Goal: Task Accomplishment & Management: Use online tool/utility

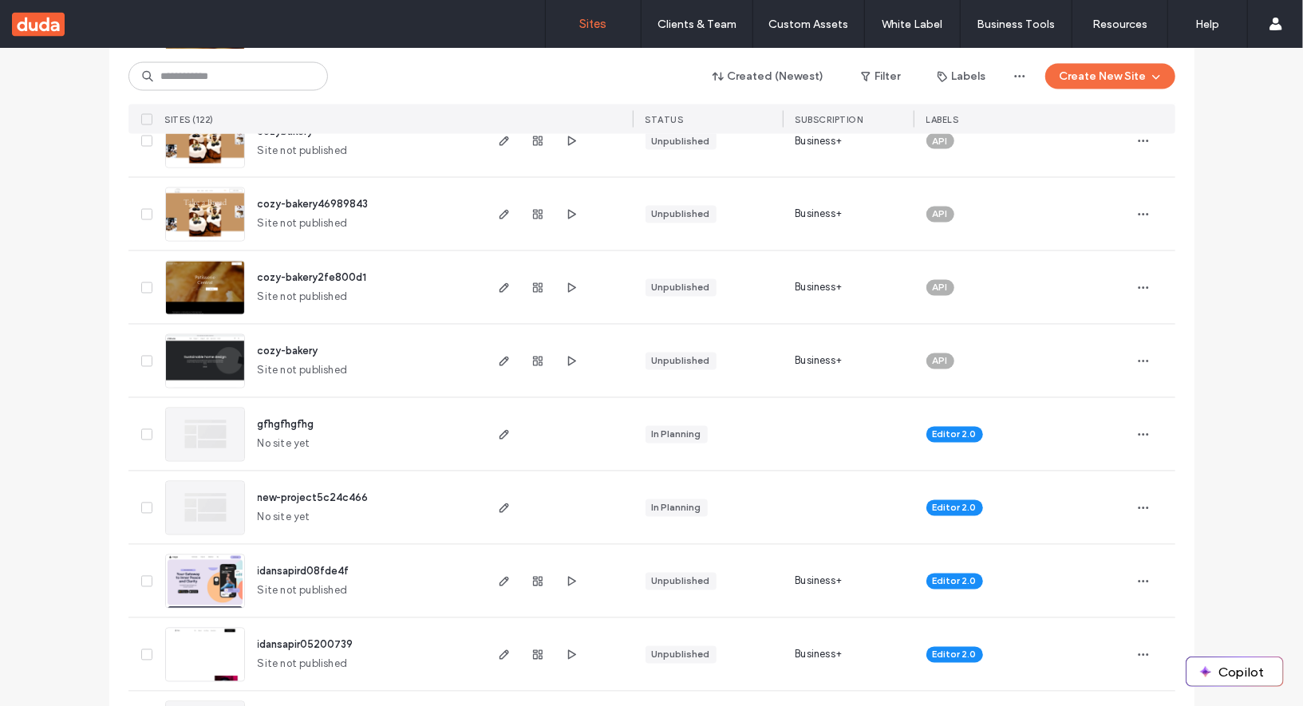
scroll to position [1967, 0]
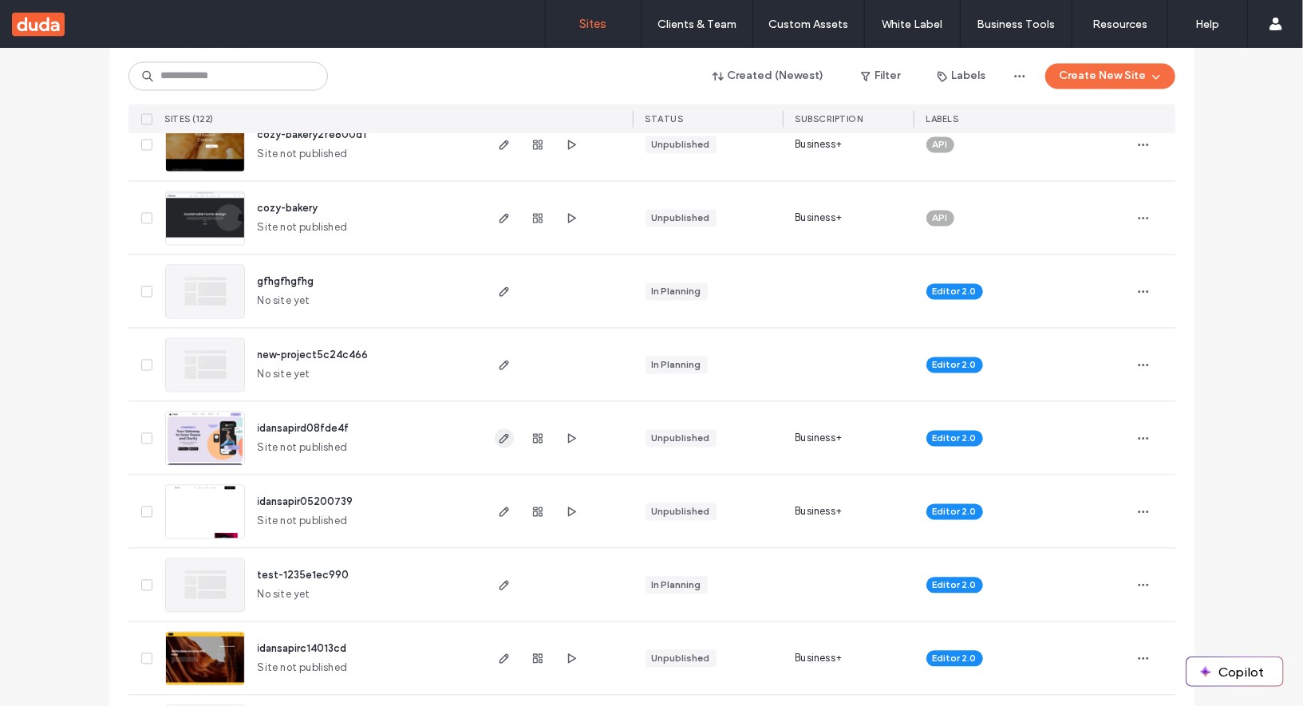
click at [498, 439] on icon "button" at bounding box center [504, 438] width 13 height 13
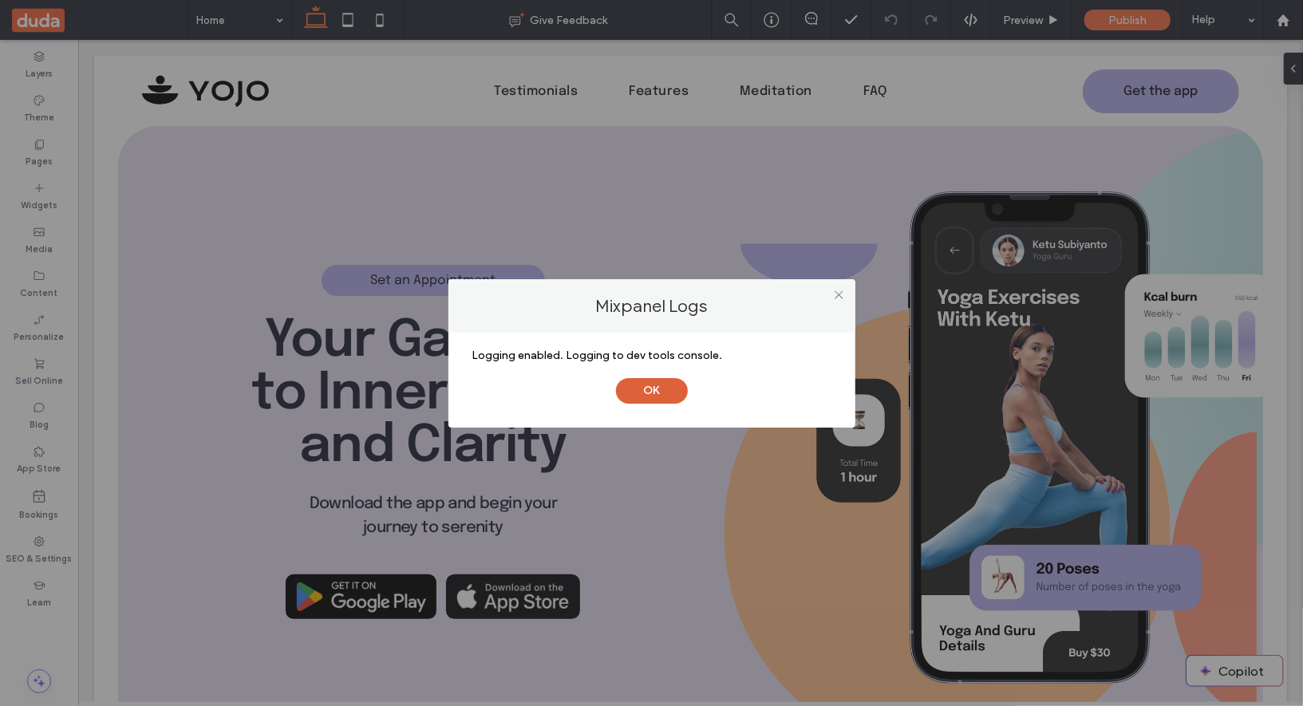
click at [648, 397] on button "OK" at bounding box center [652, 391] width 72 height 26
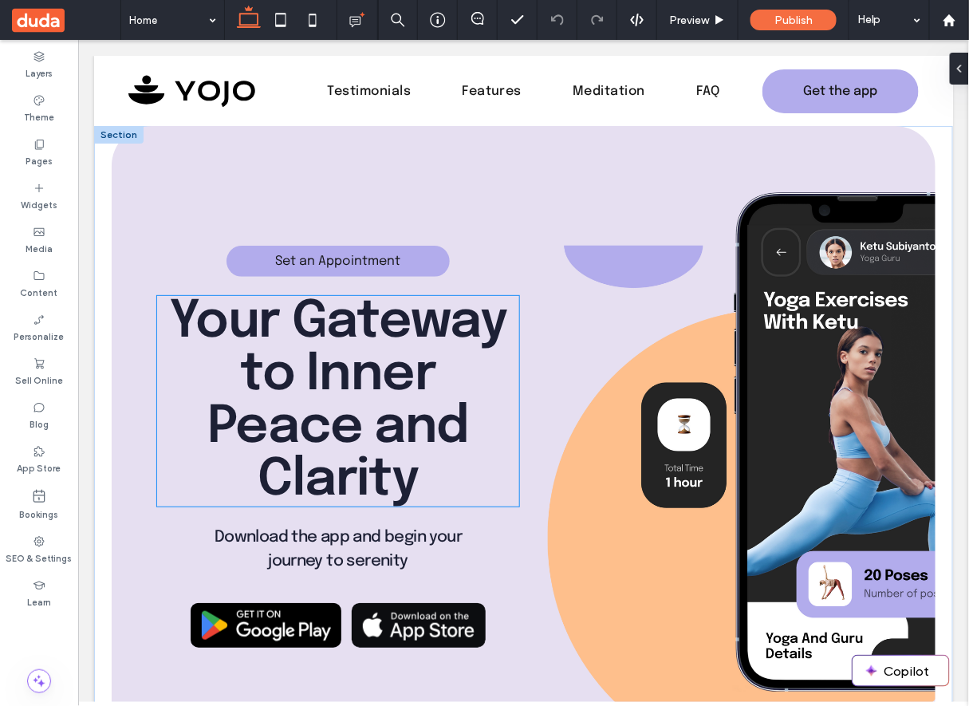
click at [442, 338] on span "Your Gateway to Inner Peace and Clarity" at bounding box center [337, 400] width 338 height 211
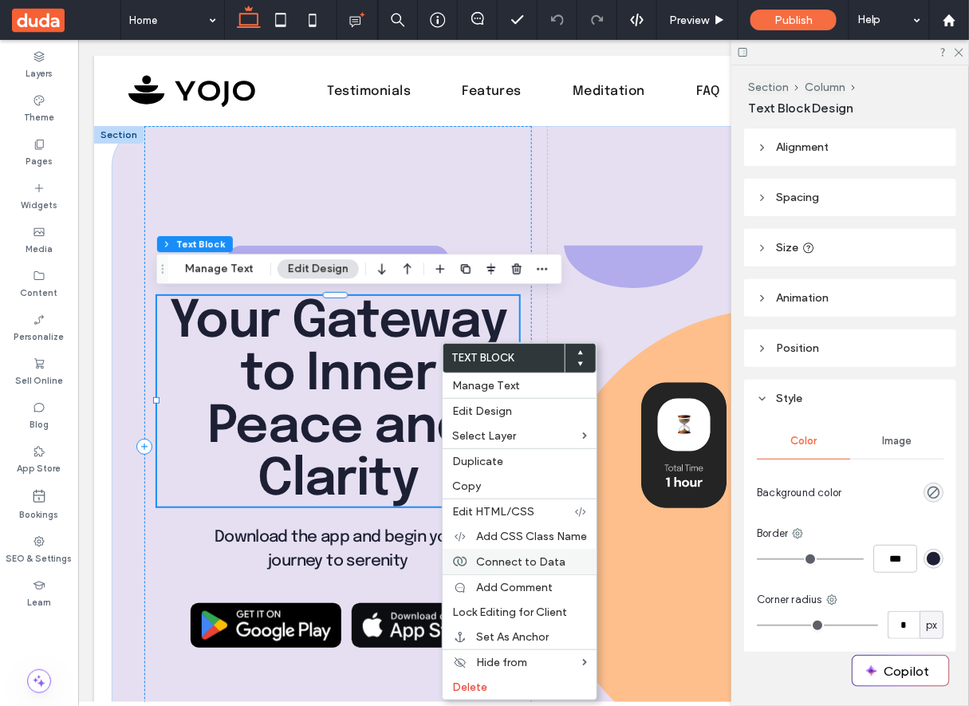
click at [511, 555] on span "Connect to Data" at bounding box center [520, 562] width 89 height 14
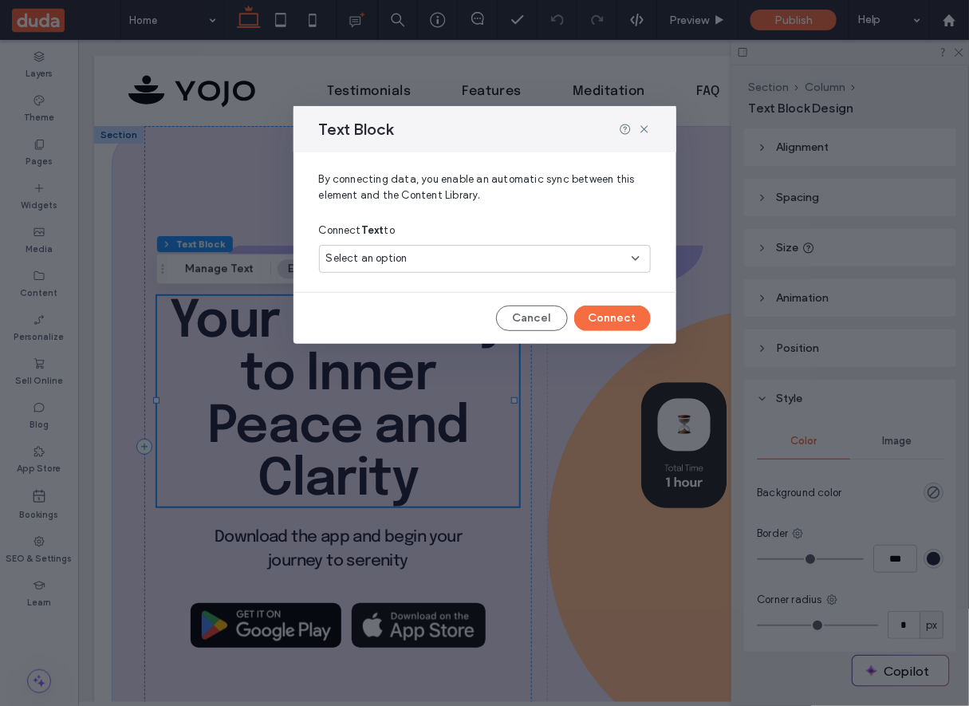
click at [613, 254] on div "Select an option" at bounding box center [475, 258] width 298 height 16
click at [601, 305] on div "Business Name Apple Lounge Spa" at bounding box center [485, 315] width 331 height 28
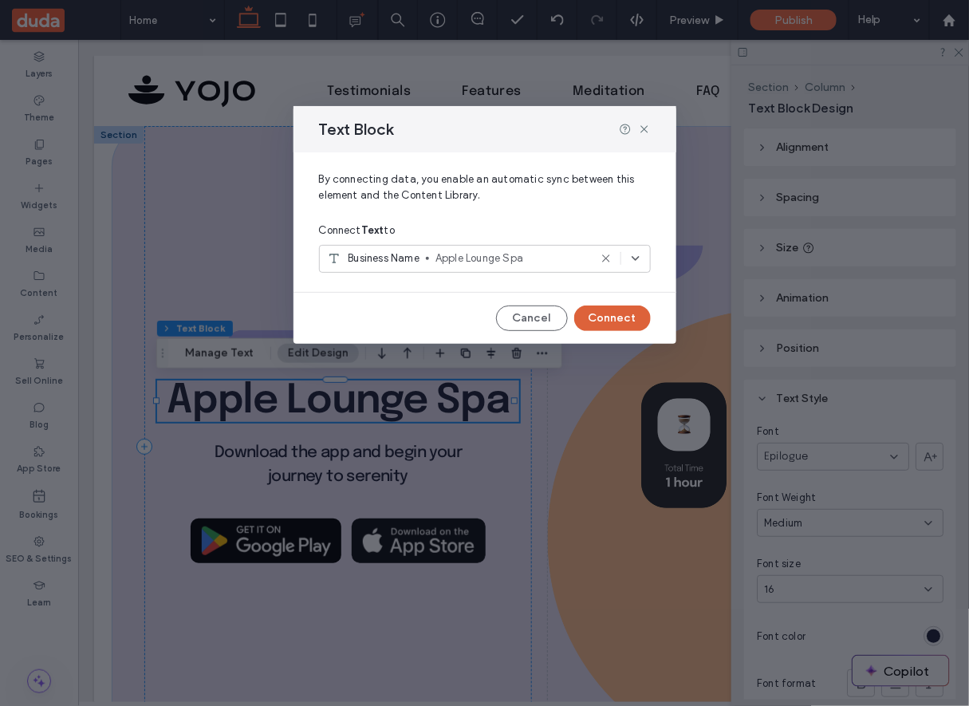
click at [606, 320] on button "Connect" at bounding box center [612, 319] width 77 height 26
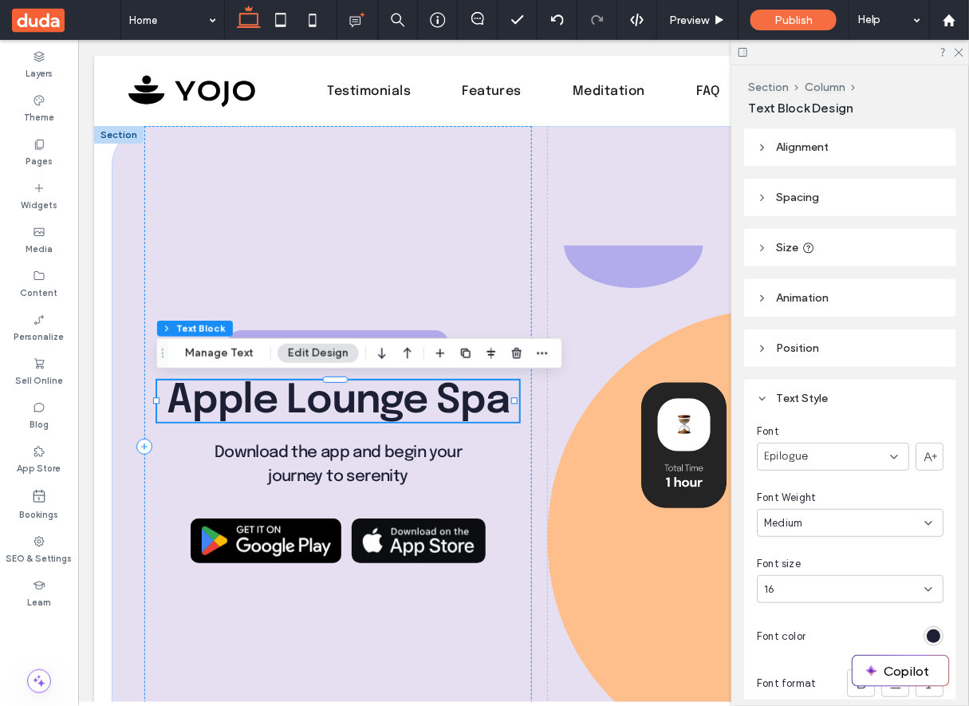
click at [414, 404] on div "Apple Lounge Spa" at bounding box center [337, 400] width 362 height 41
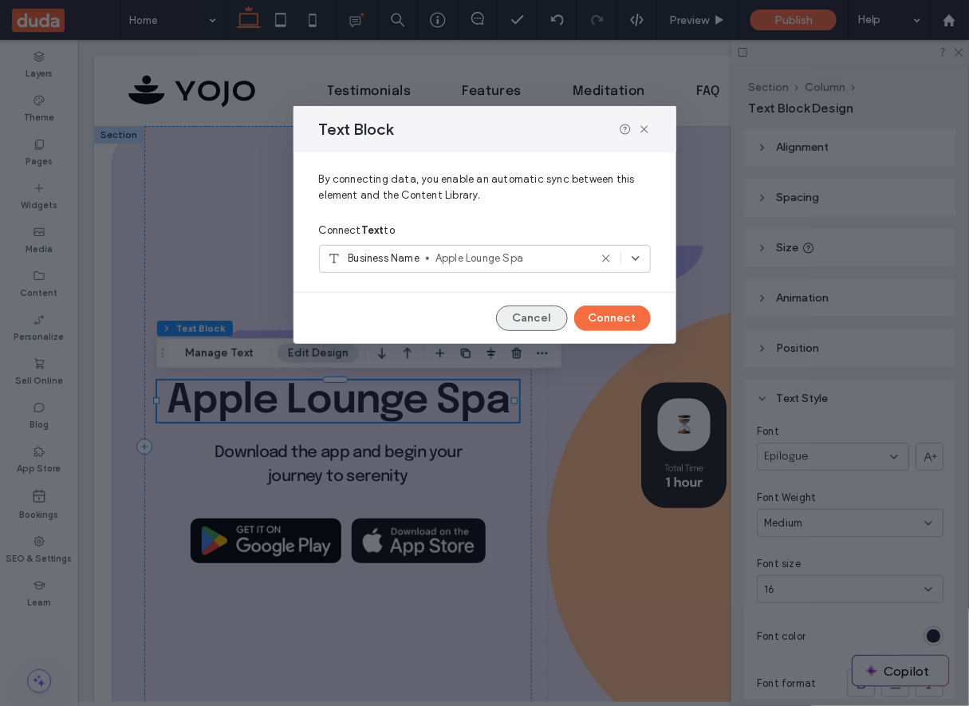
click at [514, 321] on button "Cancel" at bounding box center [532, 319] width 72 height 26
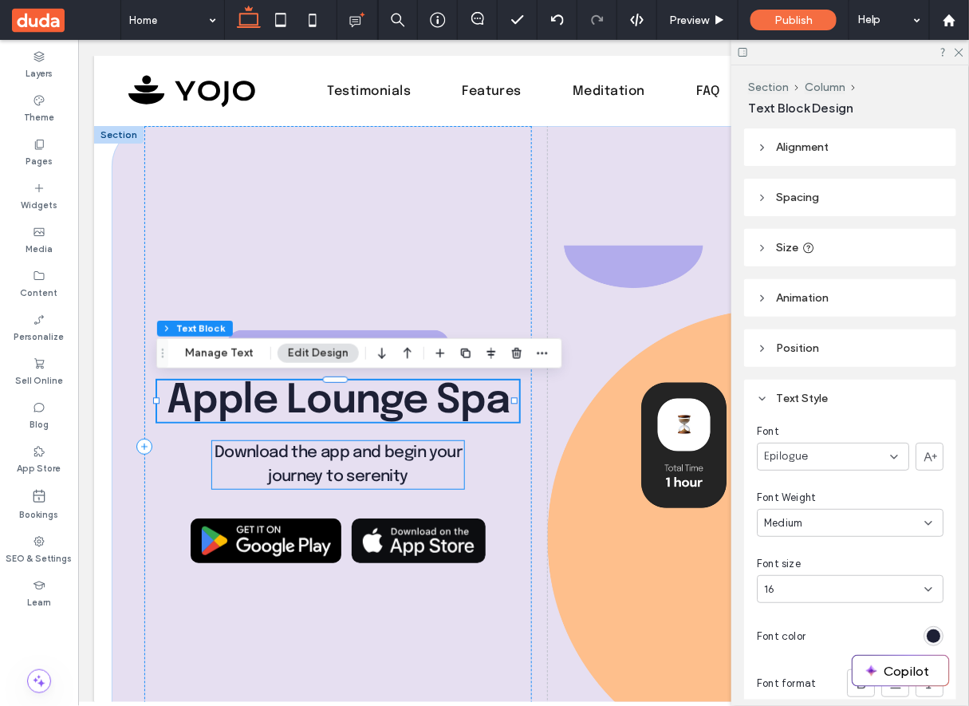
click at [400, 445] on span "Download the app and begin your journey to serenity" at bounding box center [337, 464] width 247 height 41
click at [400, 445] on div "Download the app and begin your journey to serenity" at bounding box center [336, 464] width 251 height 48
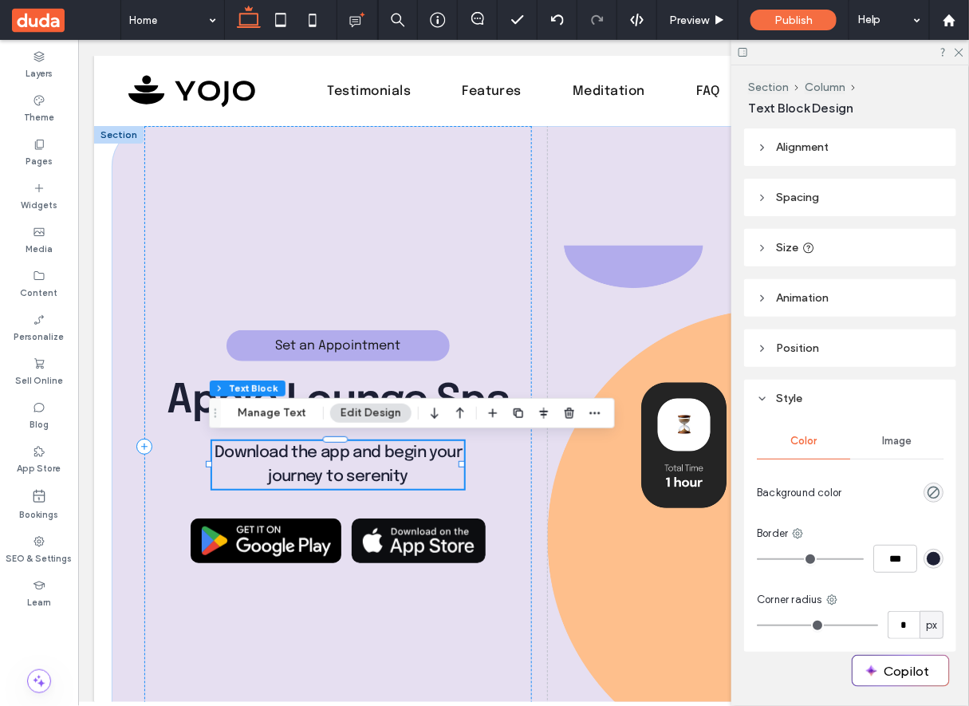
click at [388, 460] on p "Download the app and begin your journey to serenity" at bounding box center [336, 464] width 251 height 48
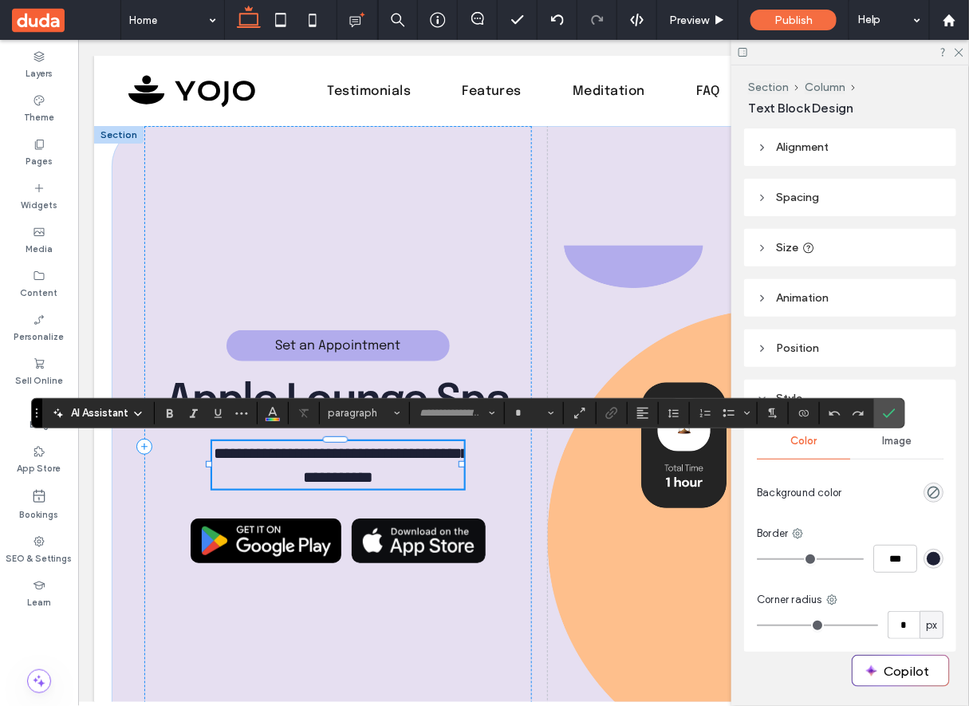
type input "********"
type input "**"
click at [798, 412] on icon "Connect To Data" at bounding box center [804, 413] width 13 height 13
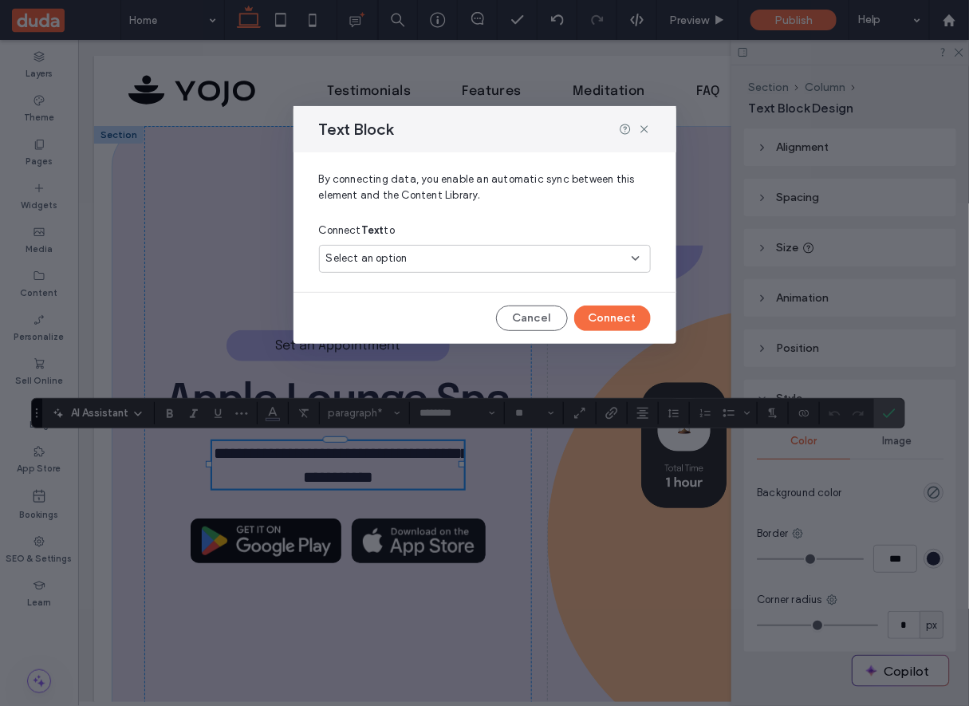
click at [597, 262] on div "Select an option" at bounding box center [475, 258] width 298 height 16
click at [567, 313] on span "Apple Lounge Spa" at bounding box center [540, 314] width 195 height 16
click at [630, 317] on button "Connect" at bounding box center [612, 319] width 77 height 26
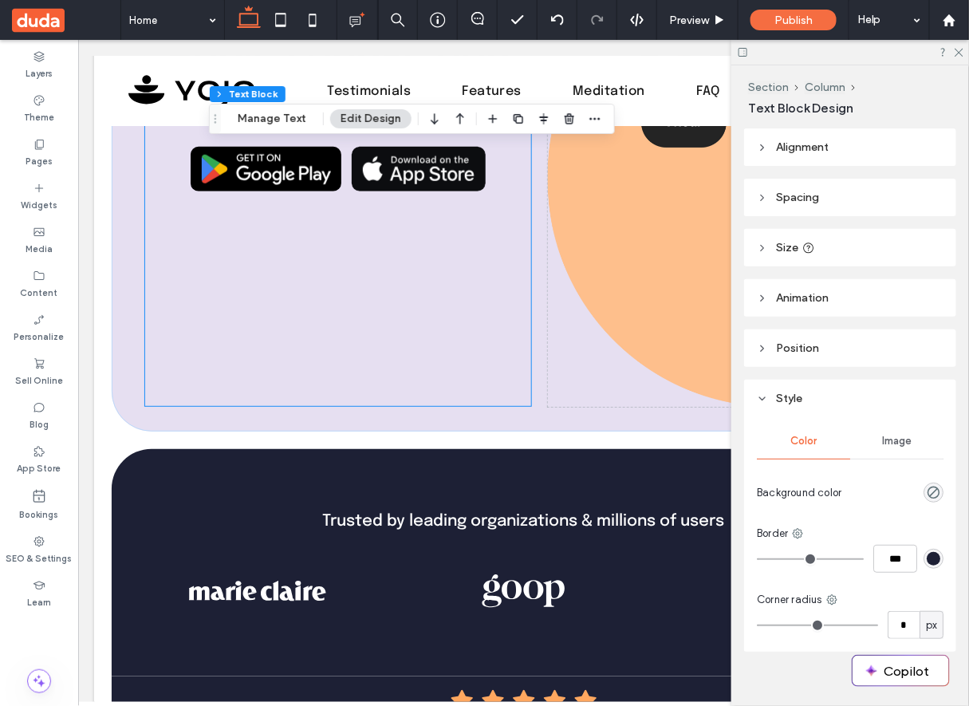
scroll to position [467, 0]
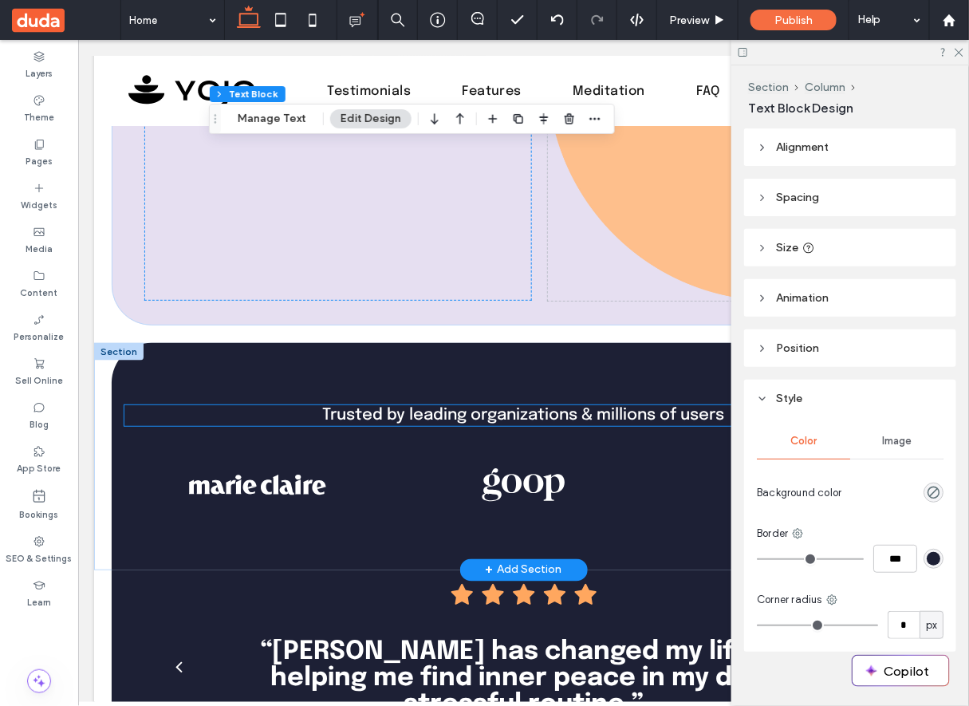
click at [504, 417] on span "Trusted by leading organizations & millions of users" at bounding box center [523, 414] width 402 height 17
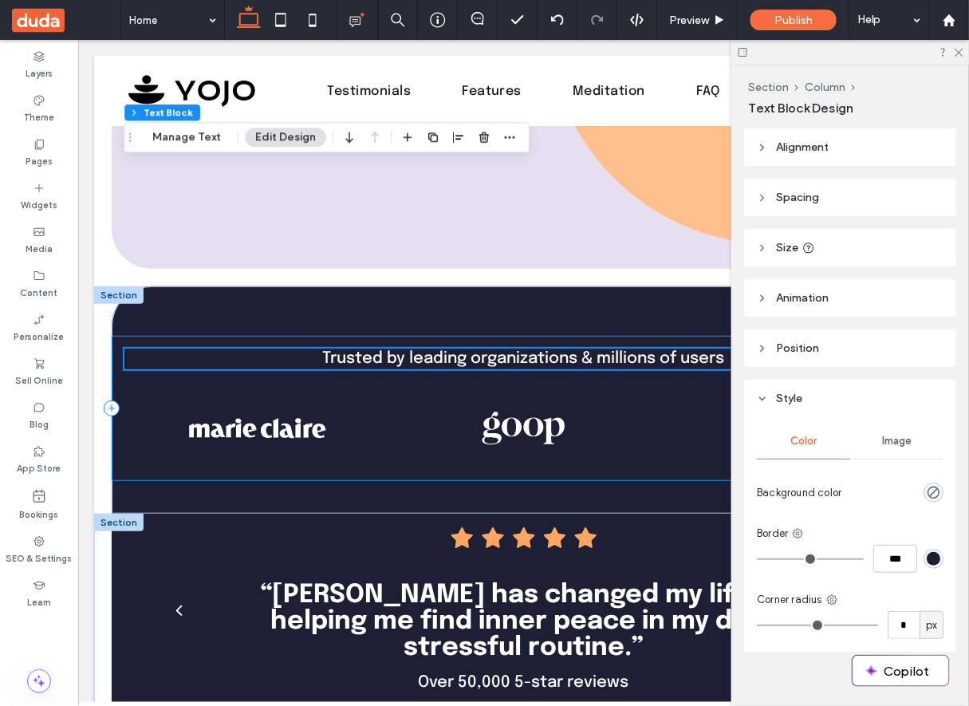
scroll to position [742, 0]
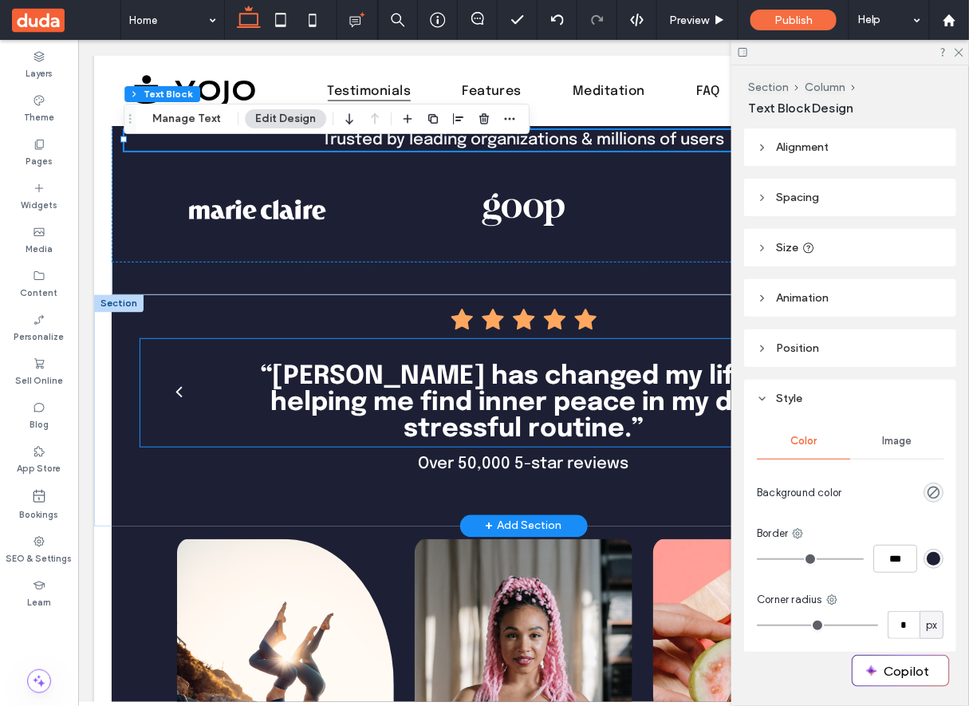
click at [501, 384] on p "“[PERSON_NAME] has changed my life by helping me find inner peace in my daily s…" at bounding box center [523, 403] width 593 height 79
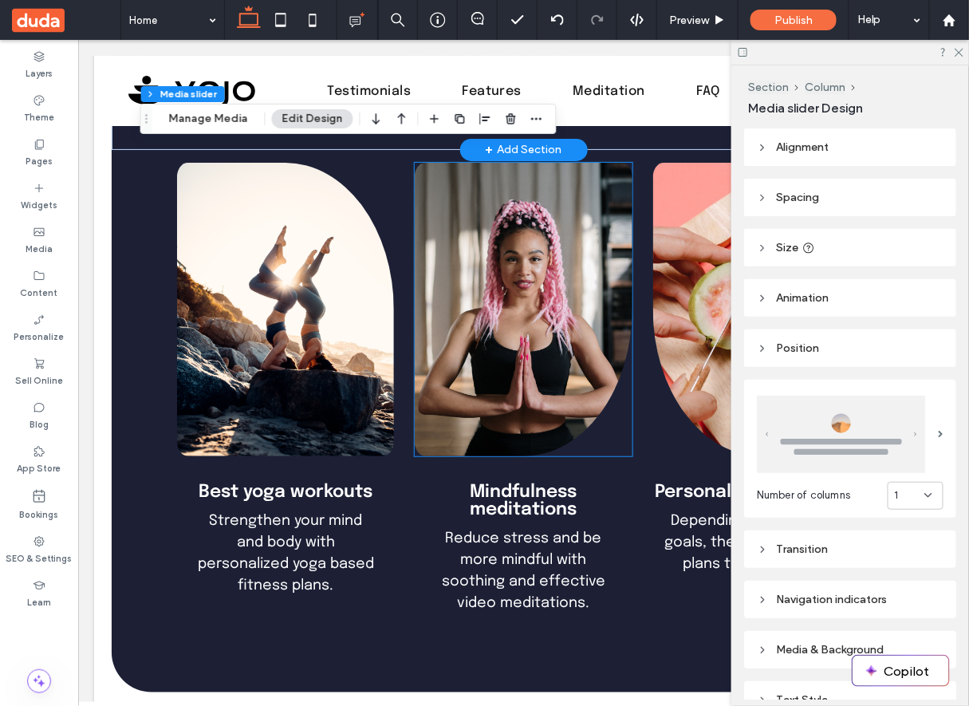
scroll to position [1384, 0]
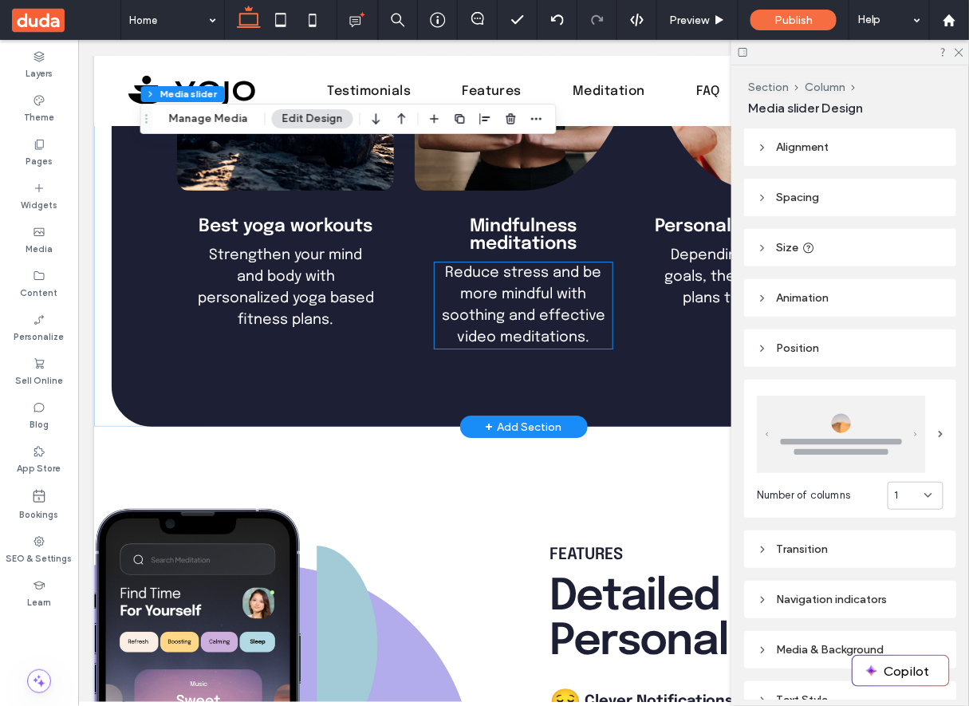
click at [542, 303] on h6 "Reduce stress and be more mindful with soothing and effective video meditations." at bounding box center [522, 305] width 177 height 86
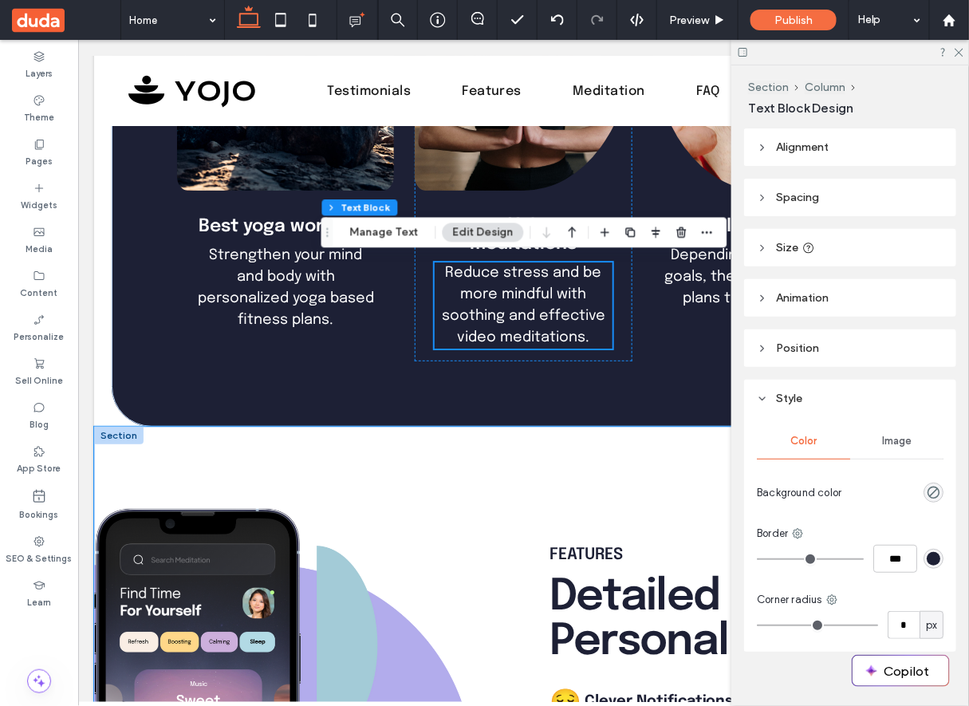
scroll to position [1713, 0]
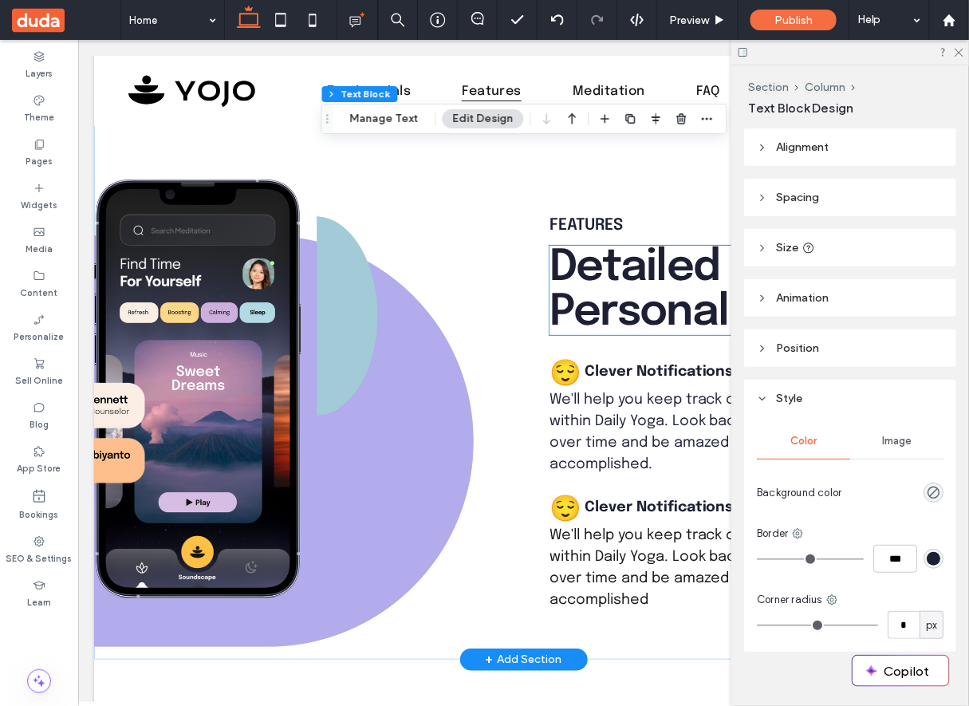
click at [634, 280] on span "Detailed Personal Data" at bounding box center [691, 289] width 285 height 89
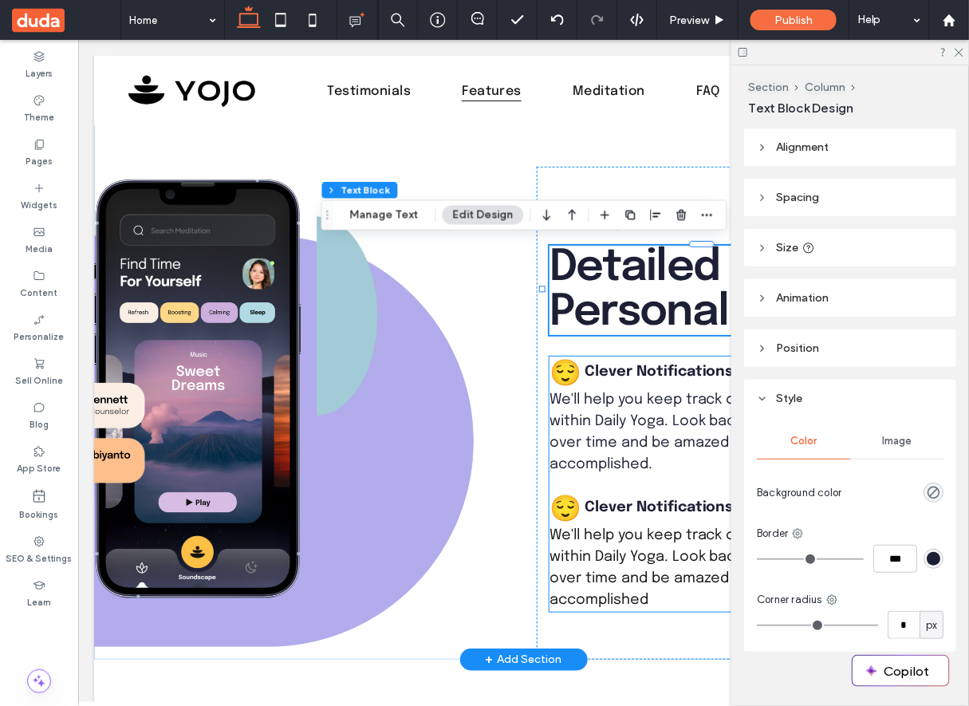
click at [649, 378] on div "😌 Clever Notifications" at bounding box center [710, 372] width 322 height 30
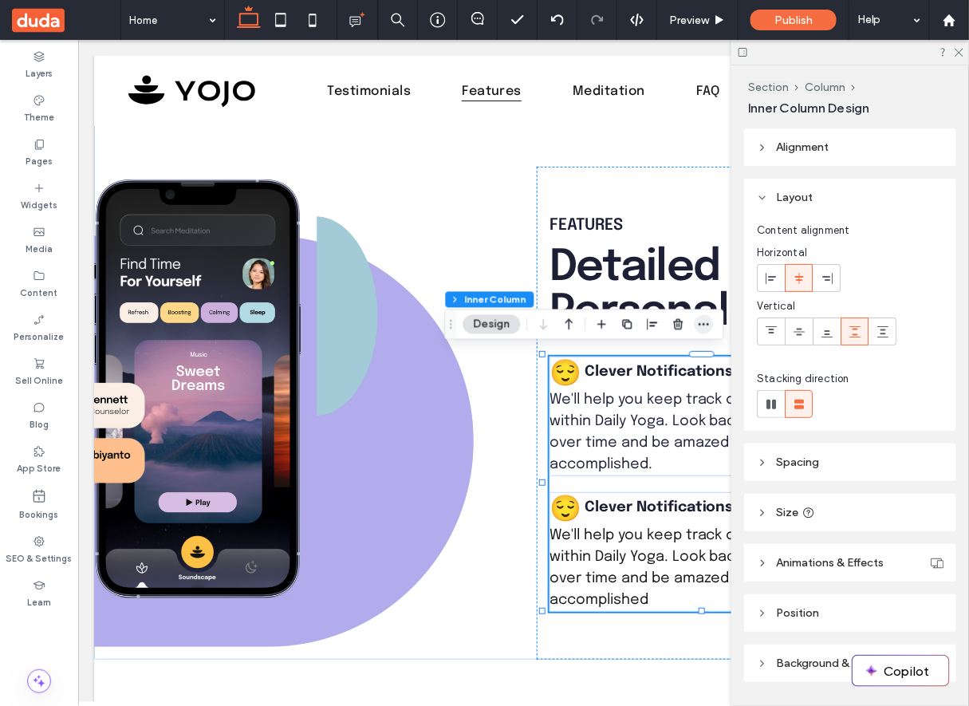
click at [704, 321] on icon "button" at bounding box center [704, 324] width 13 height 13
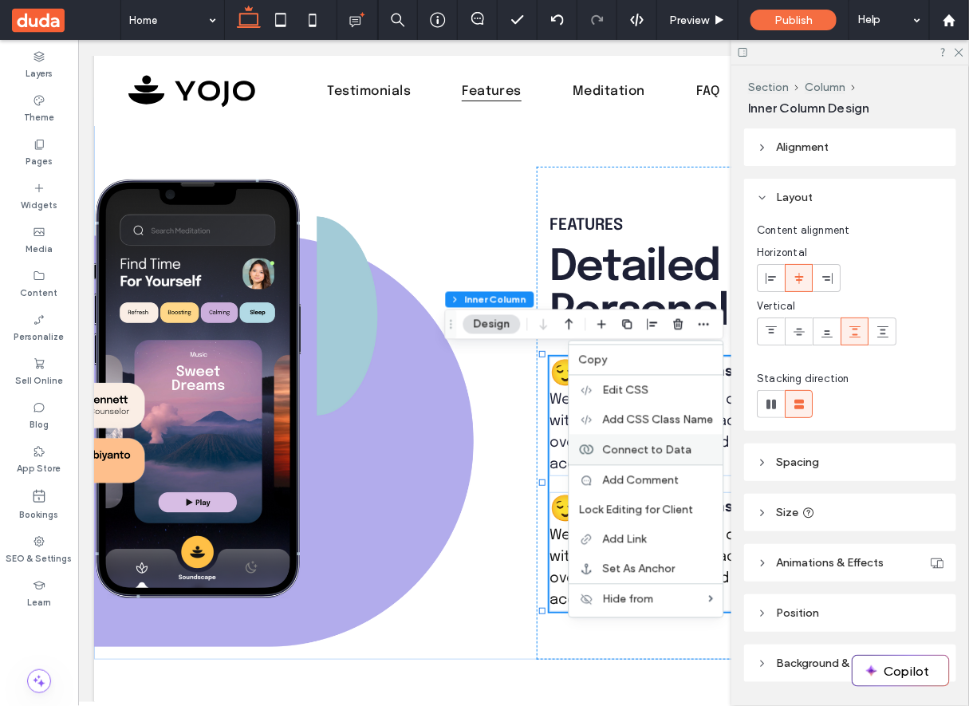
click at [682, 447] on span "Connect to Data" at bounding box center [647, 450] width 89 height 14
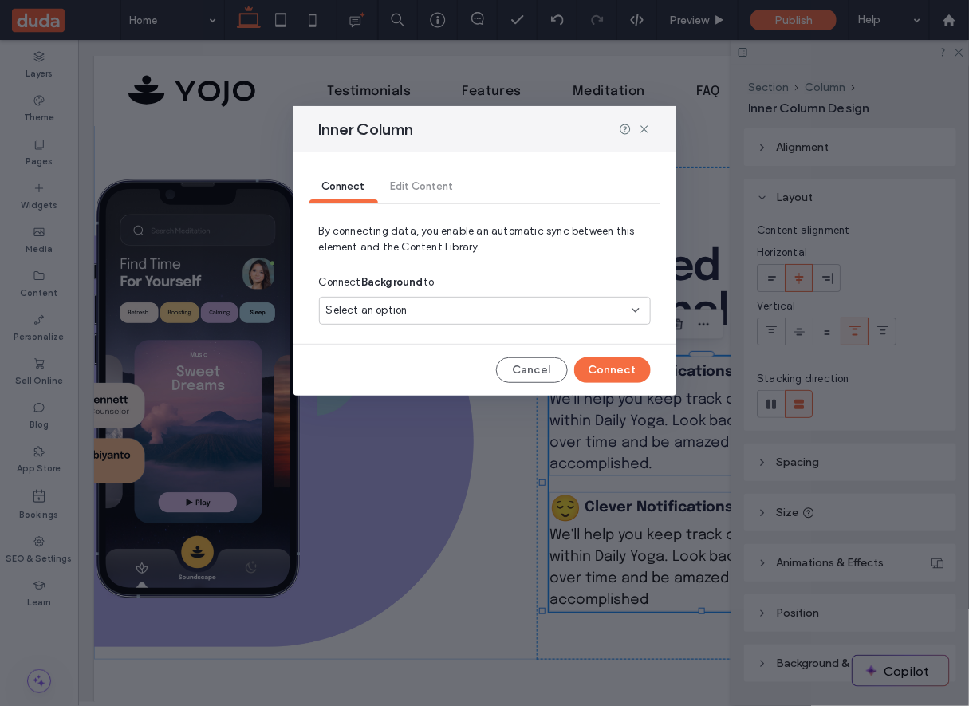
click at [594, 311] on div "Select an option" at bounding box center [475, 310] width 298 height 16
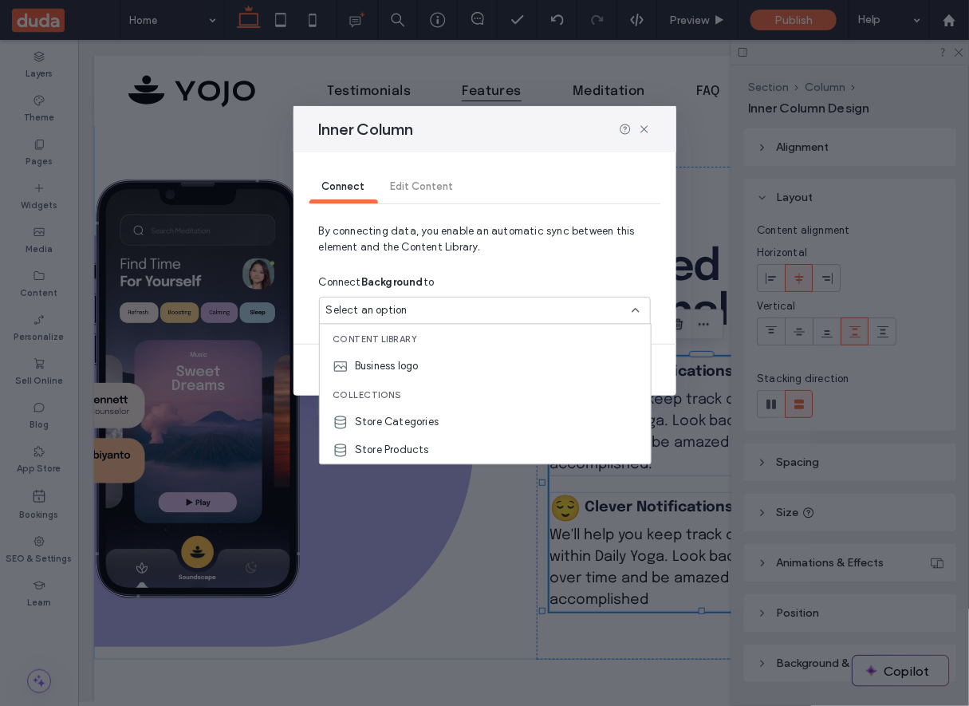
click at [471, 538] on div "Inner Column Connect Edit Content By connecting data, you enable an automatic s…" at bounding box center [484, 353] width 969 height 706
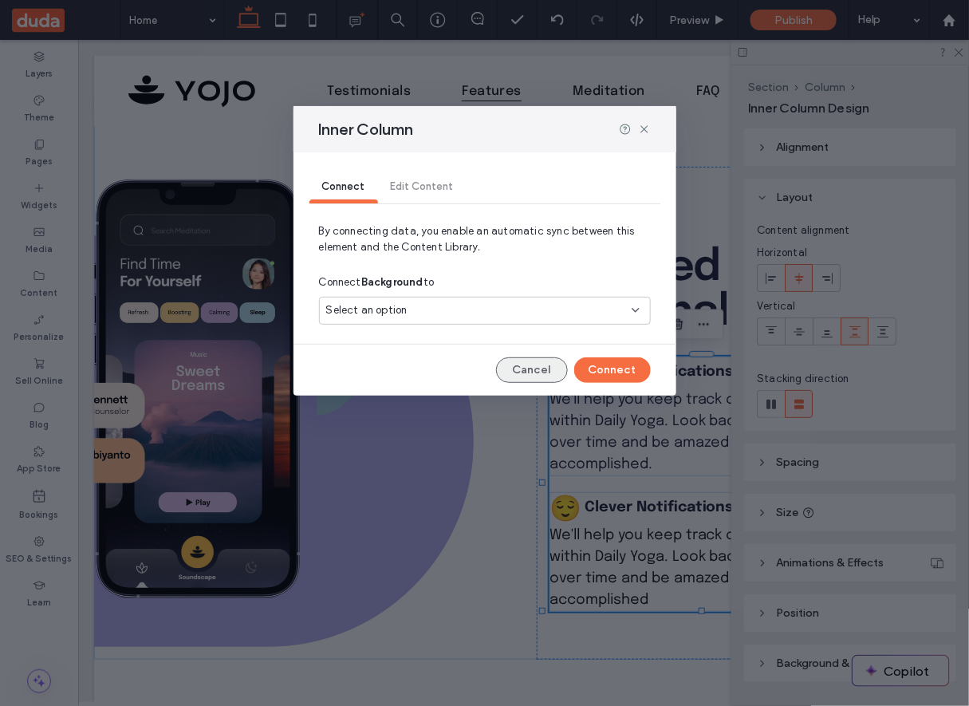
click at [542, 360] on button "Cancel" at bounding box center [532, 370] width 72 height 26
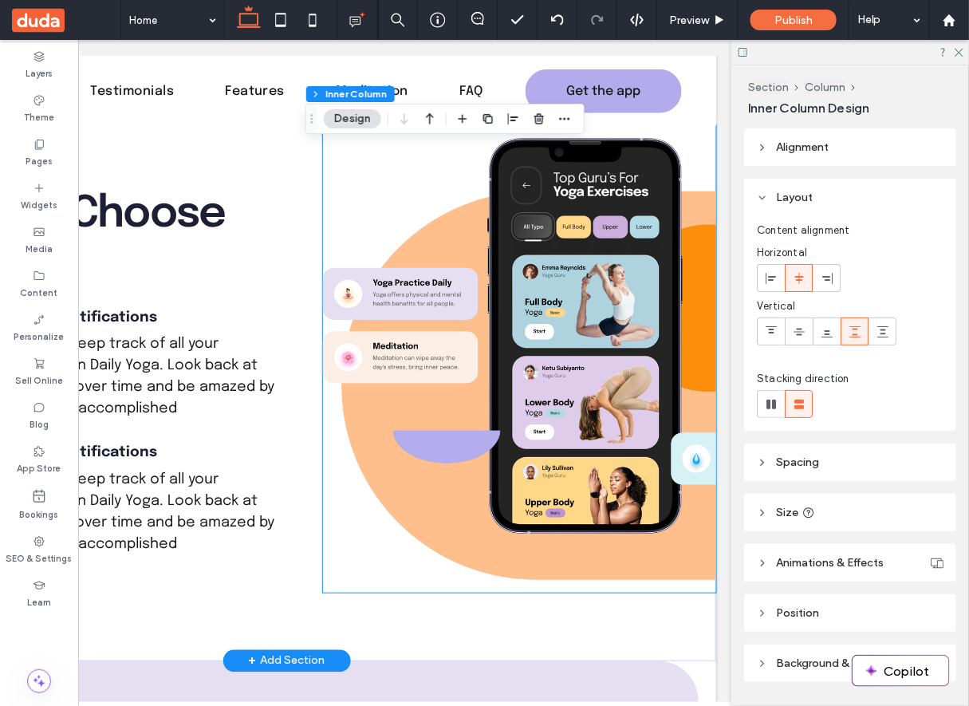
scroll to position [0, 0]
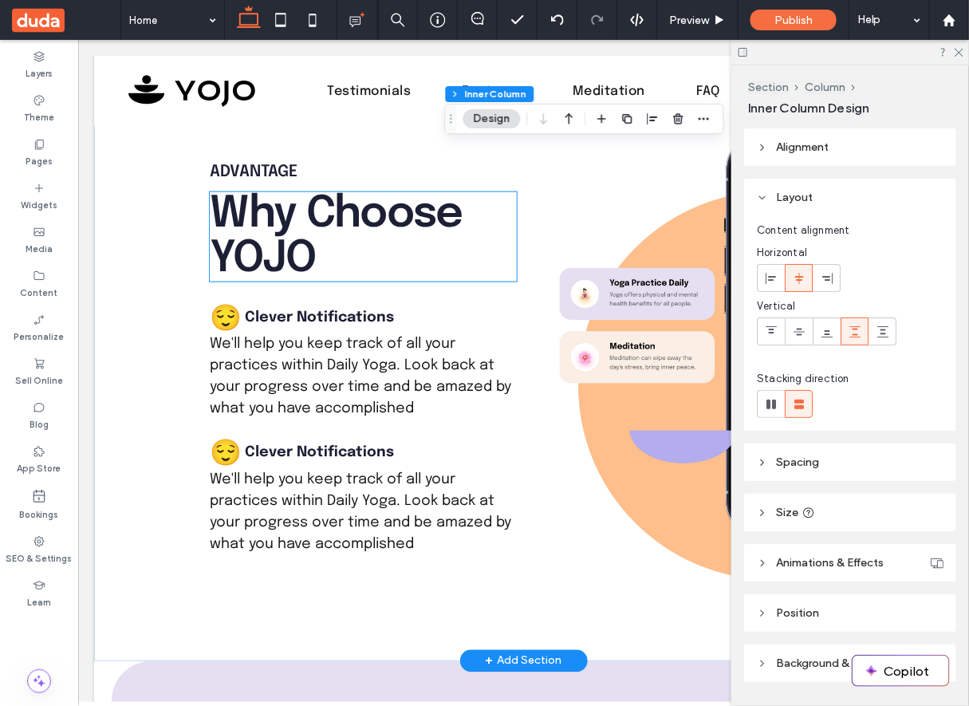
click at [327, 233] on h2 "Why Choose YOJO" at bounding box center [362, 235] width 307 height 89
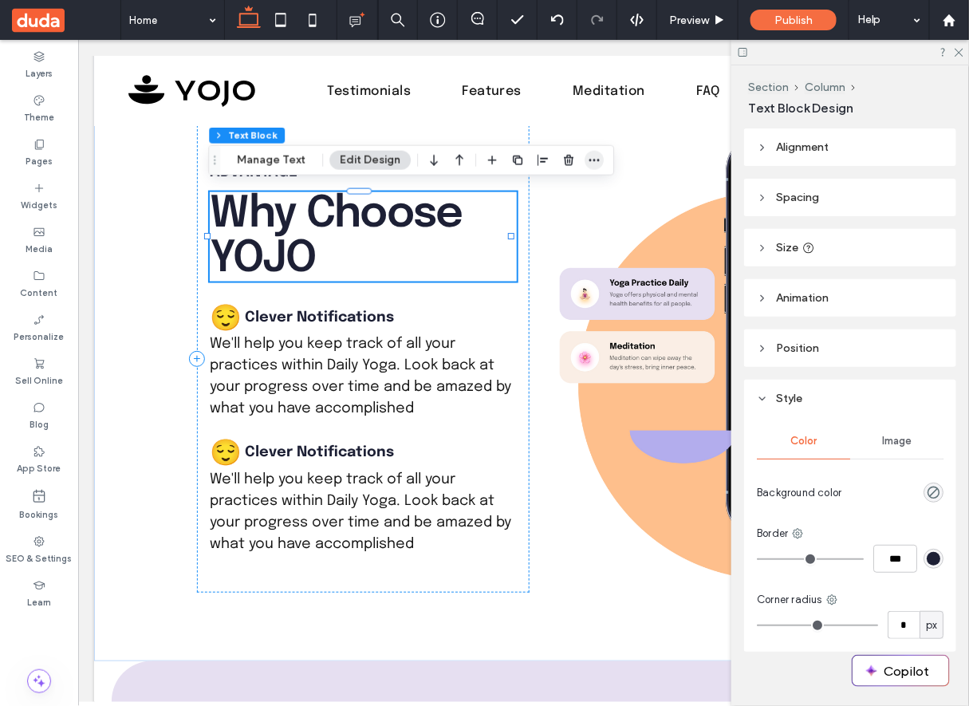
click at [597, 160] on span "button" at bounding box center [594, 160] width 19 height 19
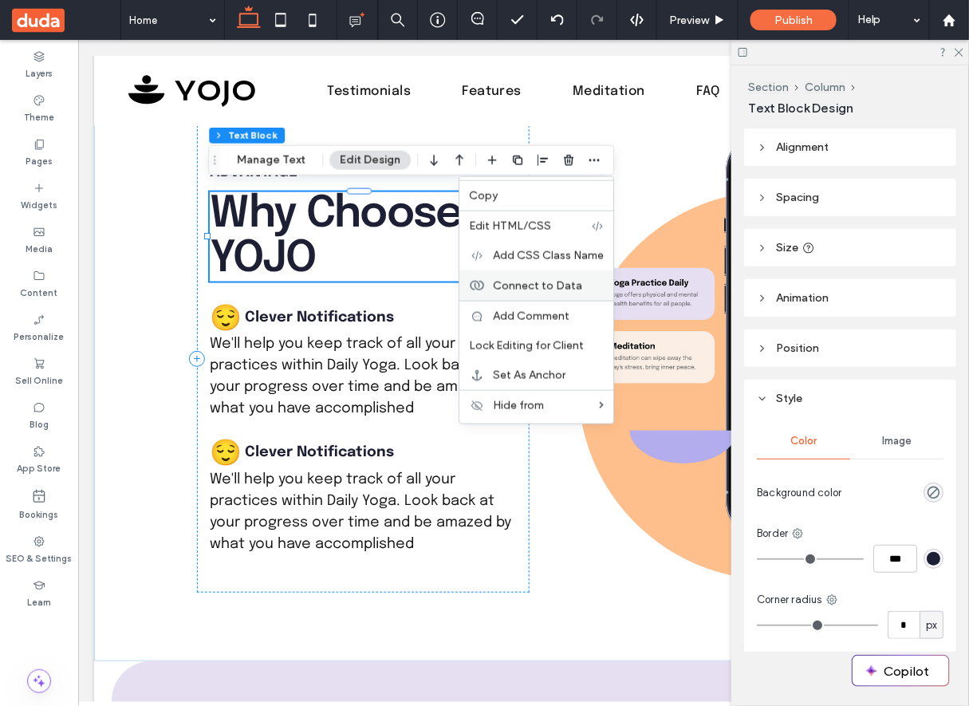
click at [554, 285] on span "Connect to Data" at bounding box center [537, 285] width 89 height 14
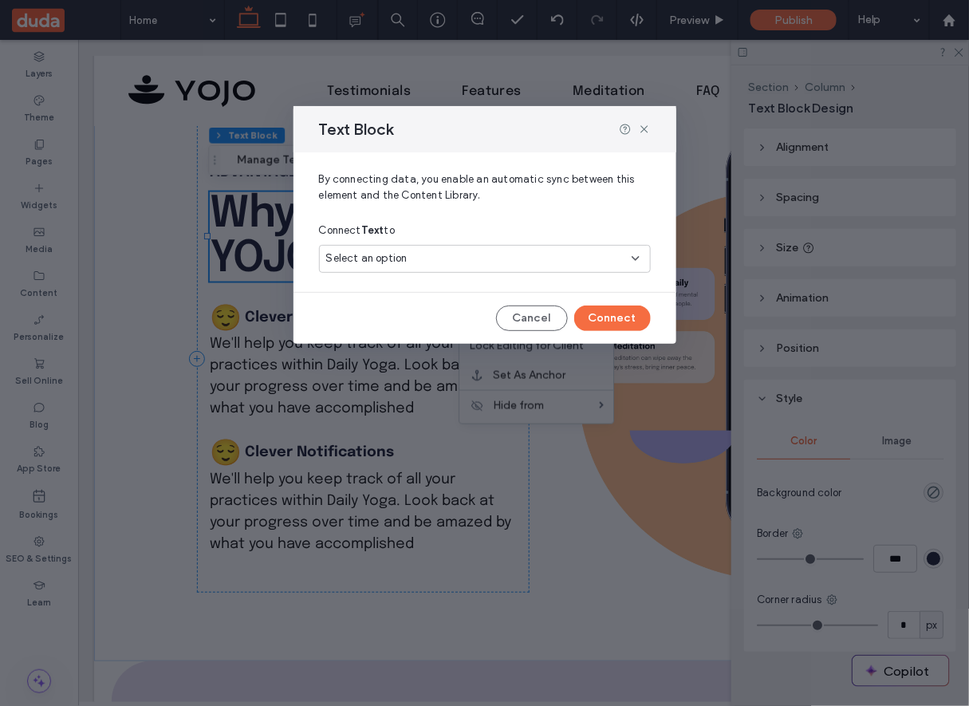
click at [546, 258] on div "Select an option" at bounding box center [475, 258] width 298 height 16
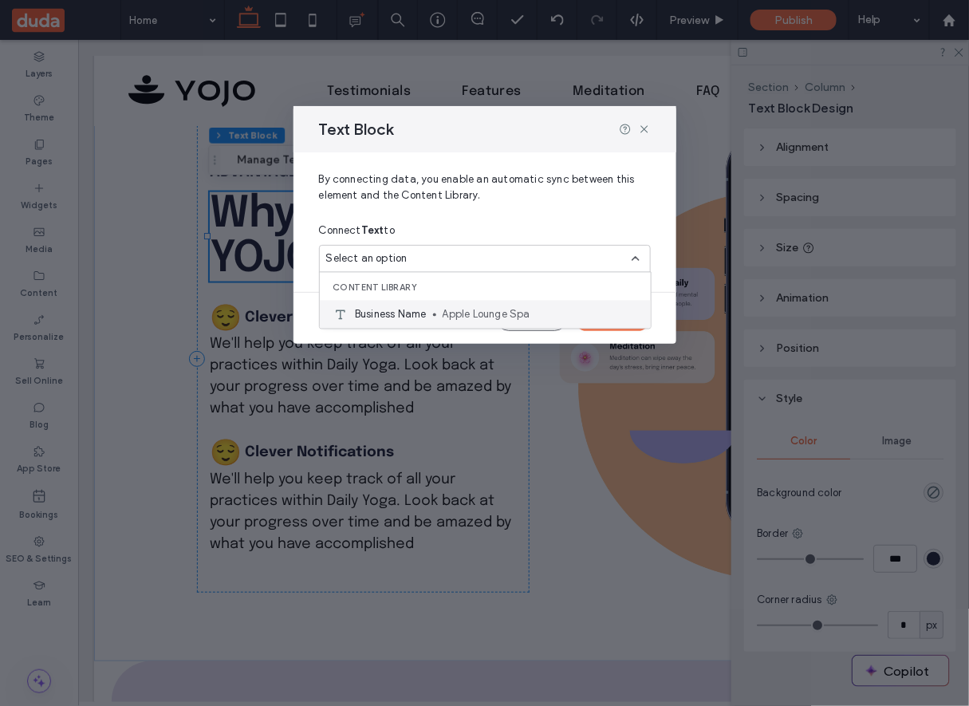
click at [581, 311] on span "Apple Lounge Spa" at bounding box center [540, 314] width 195 height 16
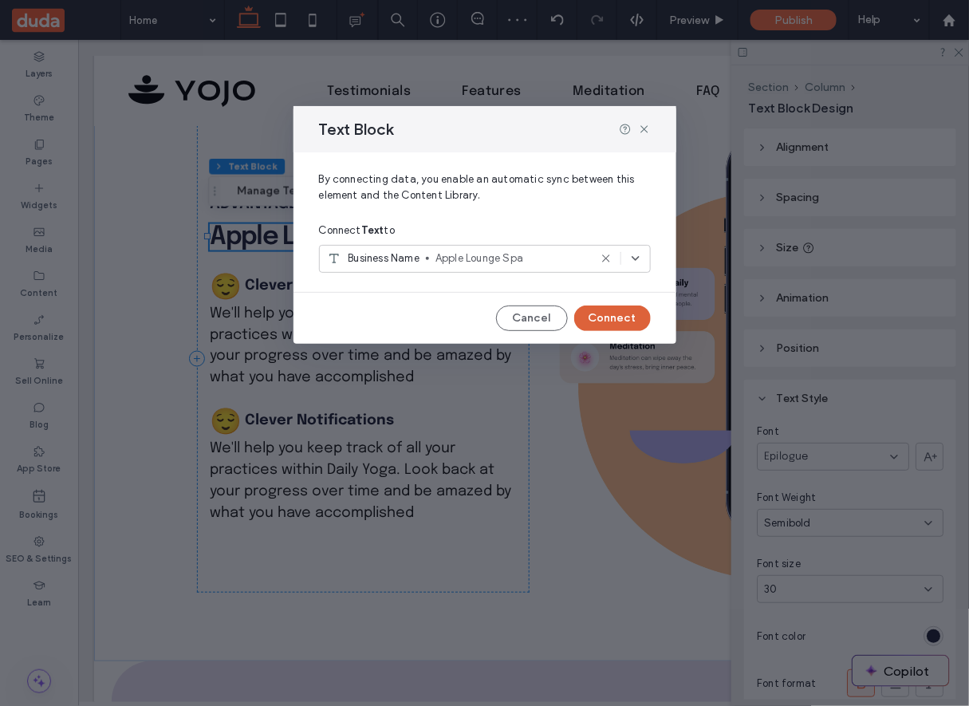
click at [617, 317] on button "Connect" at bounding box center [612, 319] width 77 height 26
